Goal: Participate in discussion: Participate in discussion

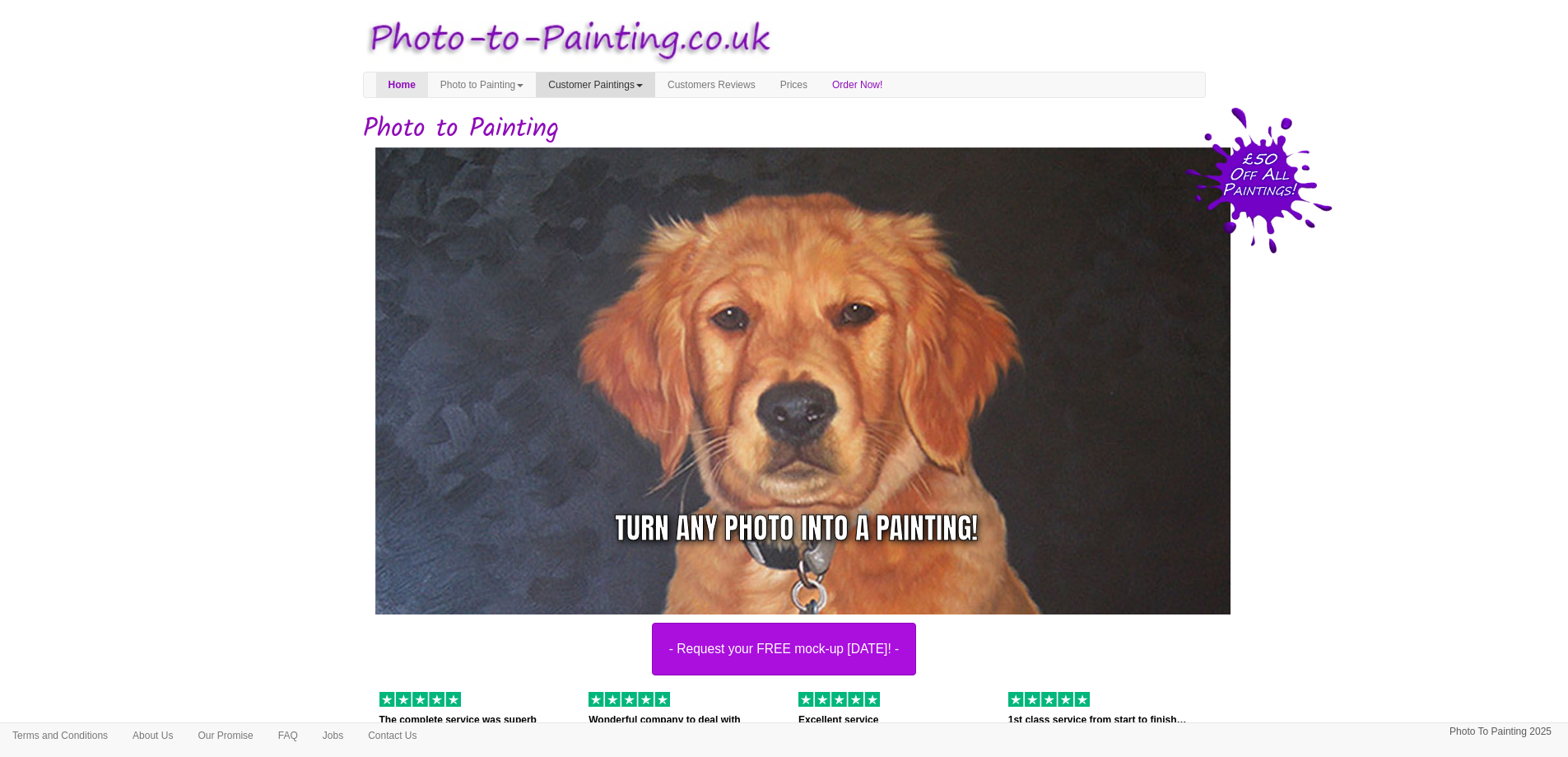
click at [653, 87] on link "Customer Paintings" at bounding box center [595, 85] width 119 height 24
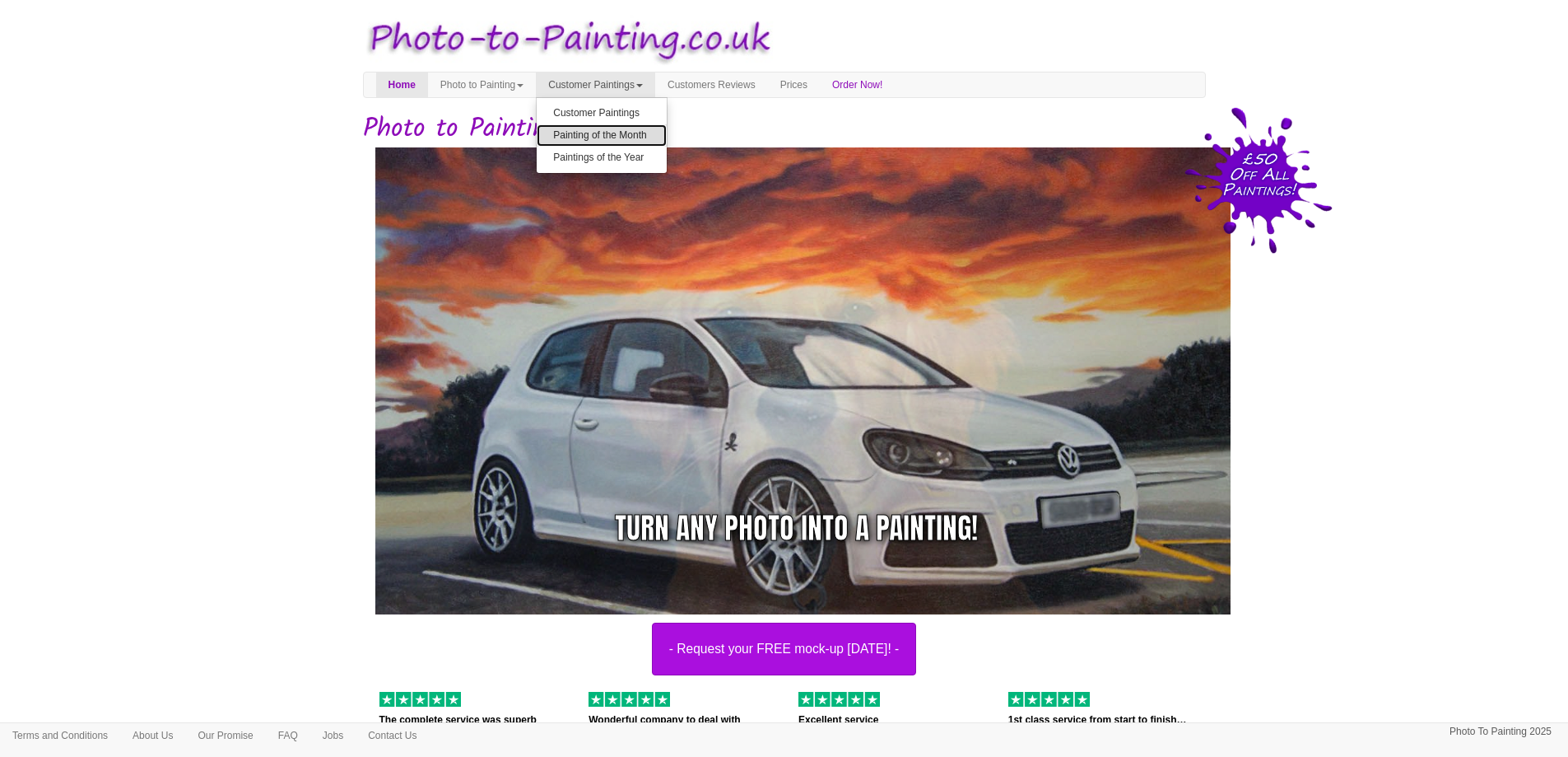
click at [642, 132] on link "Painting of the Month" at bounding box center [601, 135] width 130 height 22
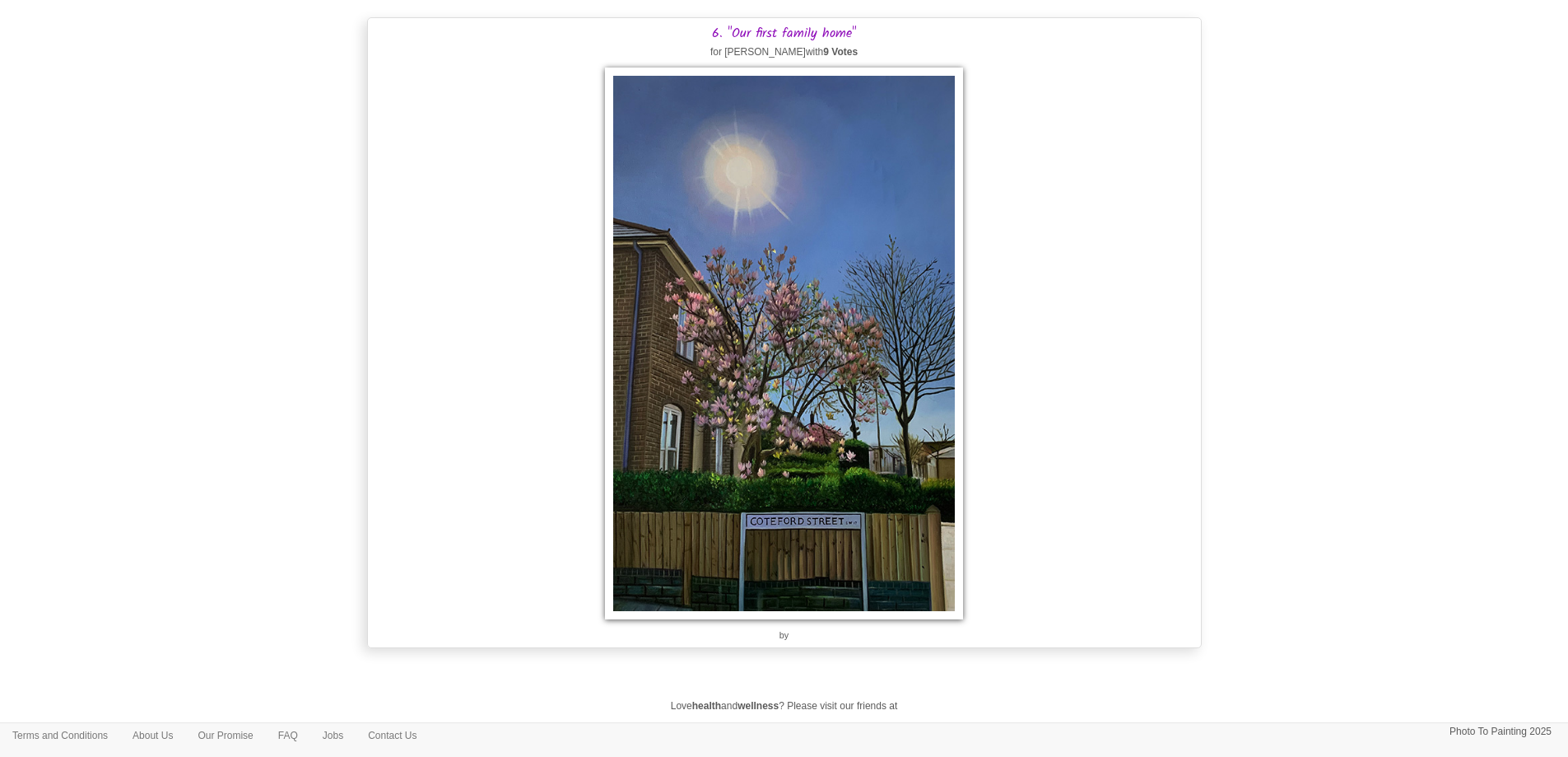
scroll to position [3952, 0]
